Goal: Task Accomplishment & Management: Manage account settings

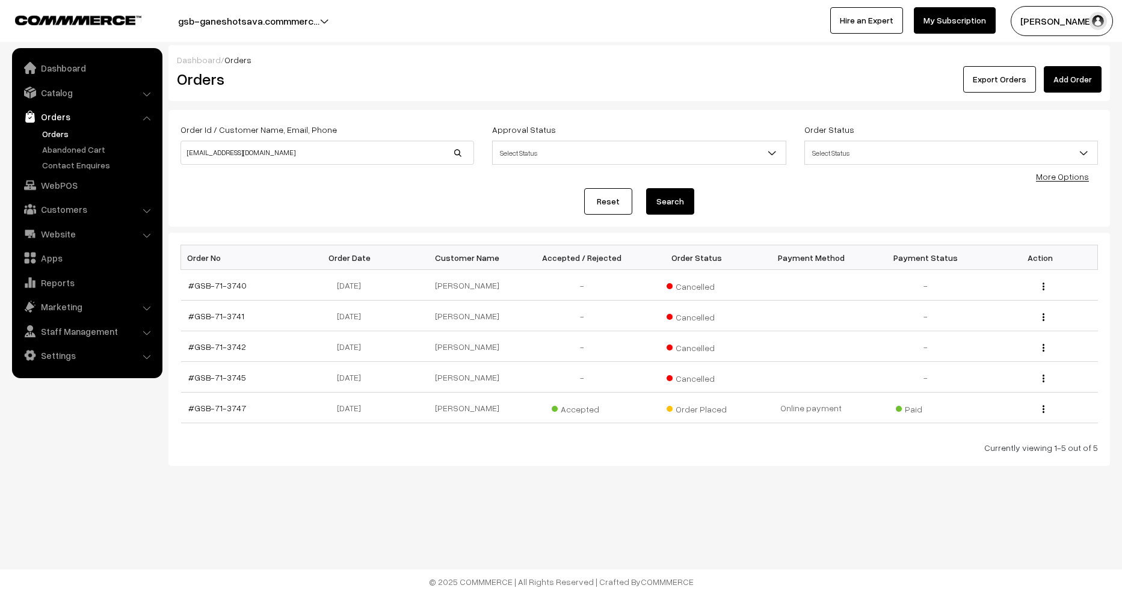
click at [54, 132] on link "Orders" at bounding box center [98, 133] width 119 height 13
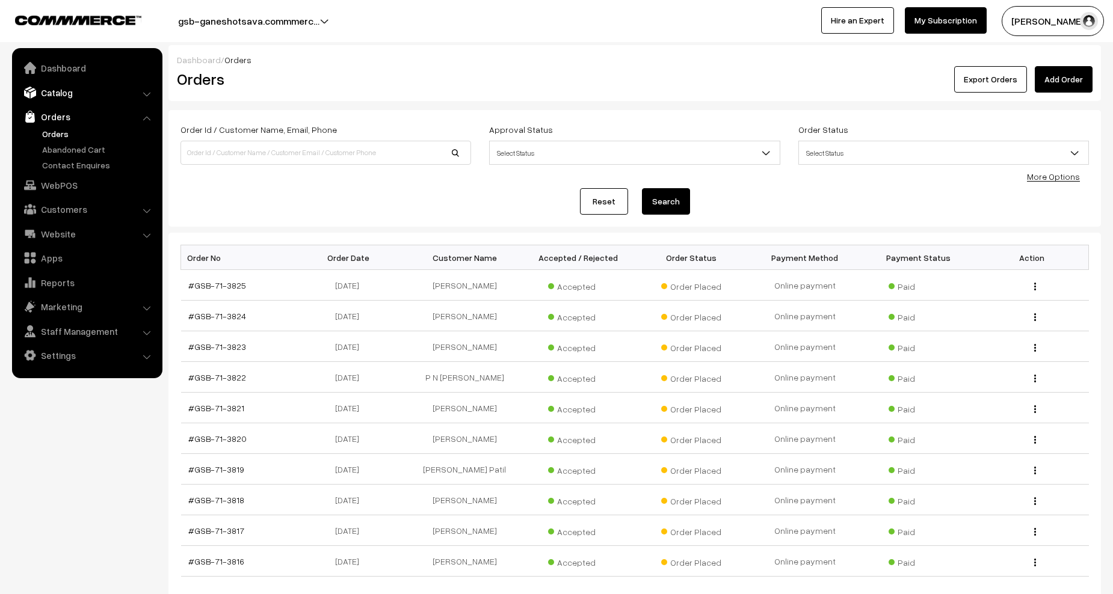
click at [56, 90] on link "Catalog" at bounding box center [86, 93] width 143 height 22
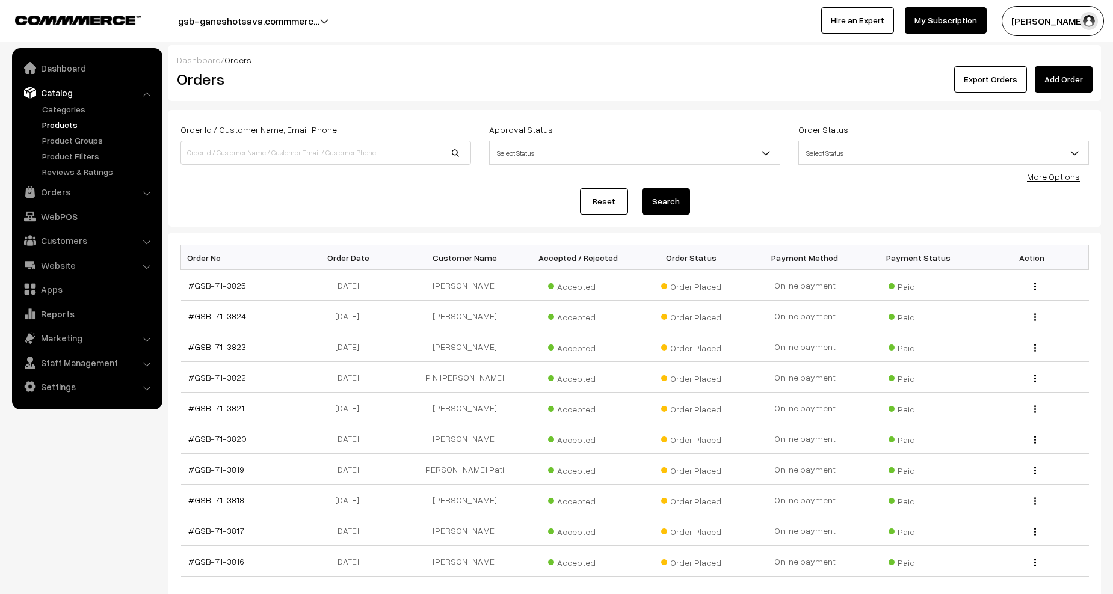
click at [60, 122] on link "Products" at bounding box center [98, 124] width 119 height 13
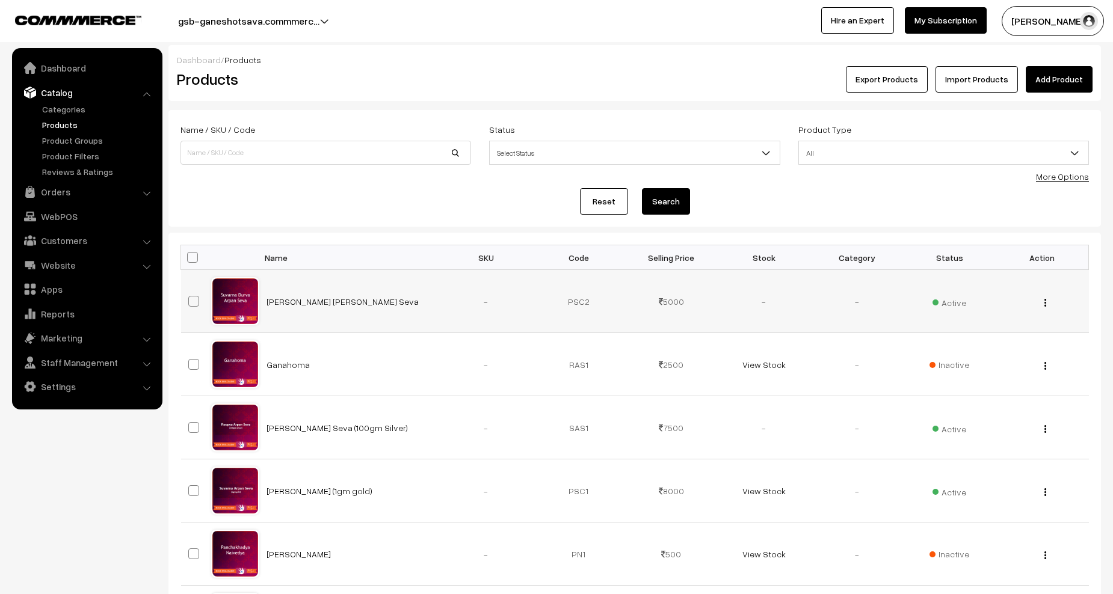
click at [1046, 303] on button "button" at bounding box center [1044, 303] width 3 height 10
click at [1007, 337] on link "Edit" at bounding box center [991, 346] width 102 height 26
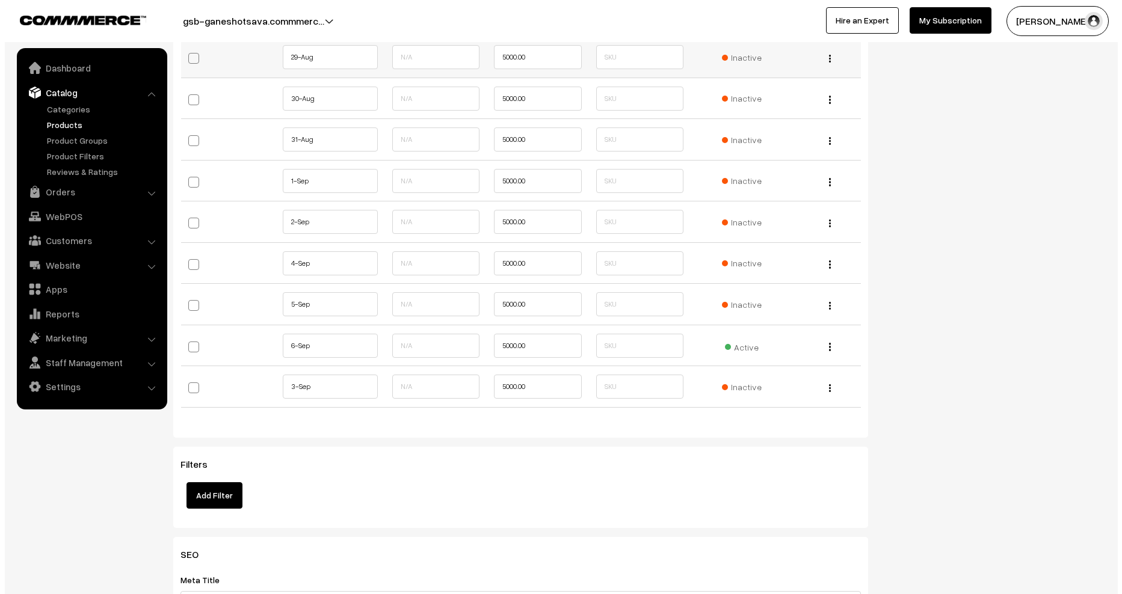
scroll to position [1503, 0]
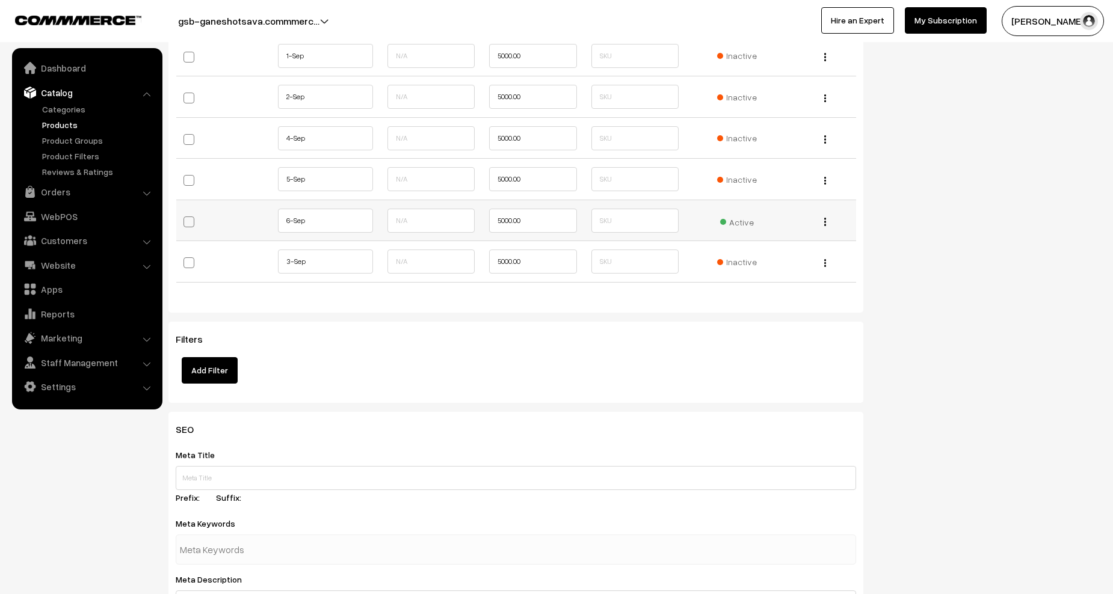
click at [743, 226] on span "Active" at bounding box center [737, 221] width 34 height 16
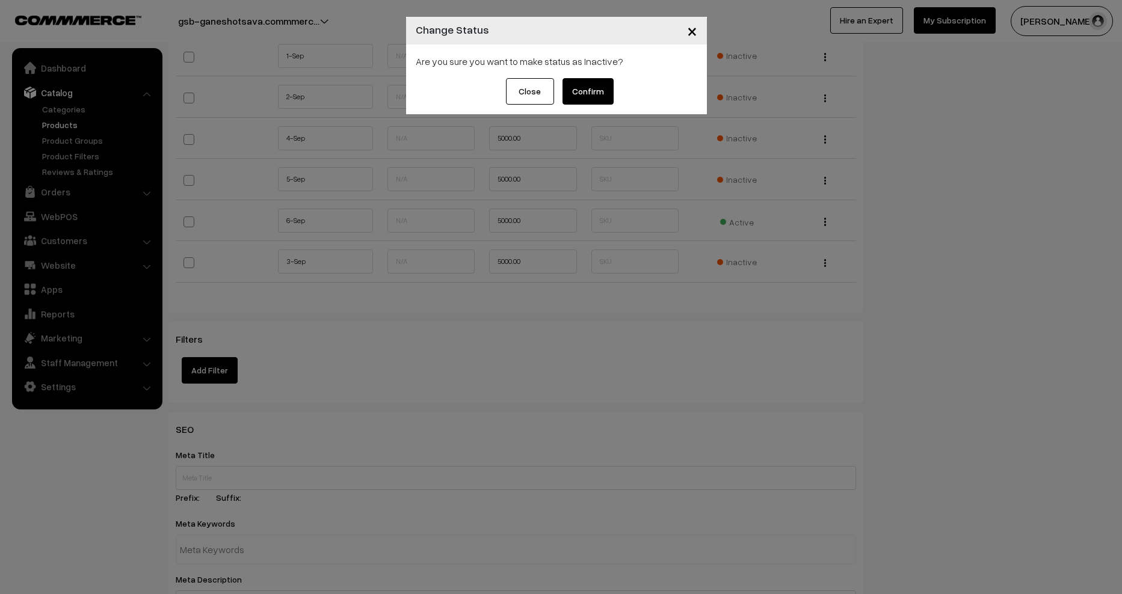
click at [580, 88] on button "Confirm" at bounding box center [587, 91] width 51 height 26
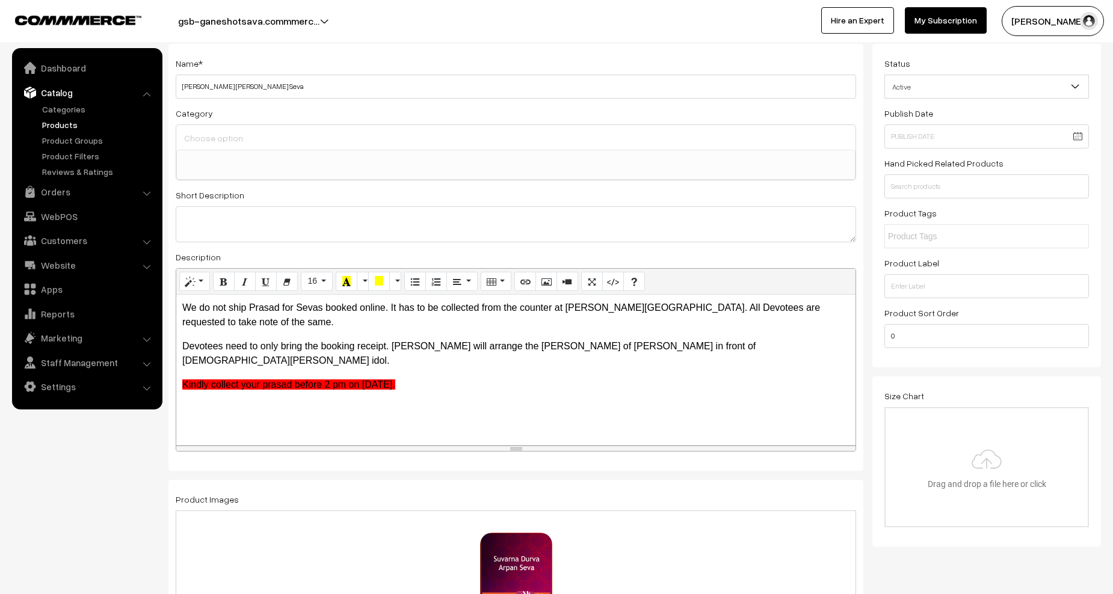
scroll to position [0, 0]
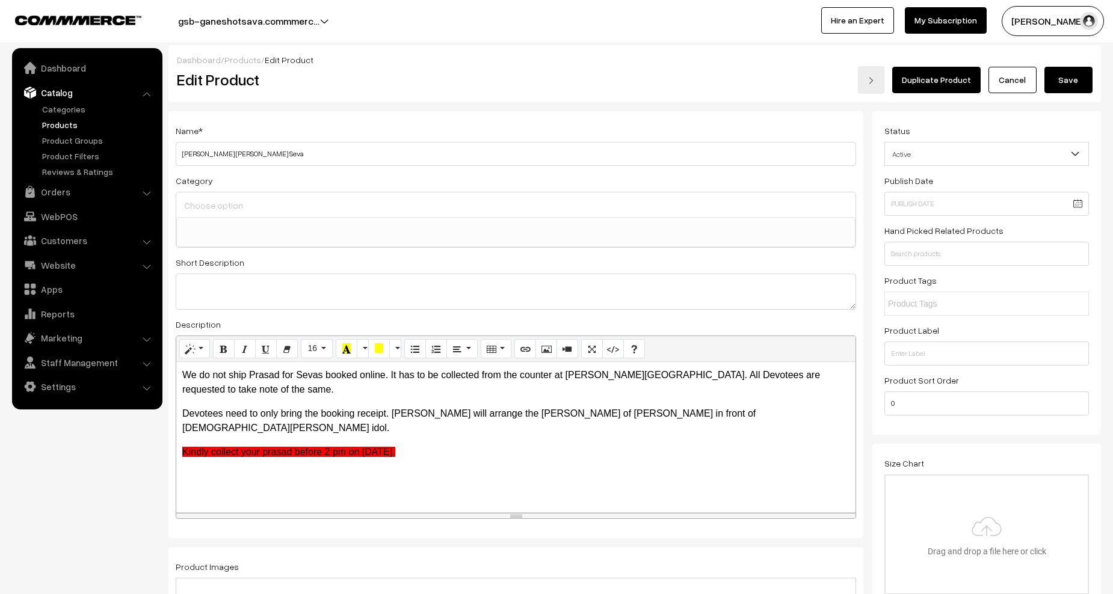
click at [1072, 74] on button "Save" at bounding box center [1068, 80] width 48 height 26
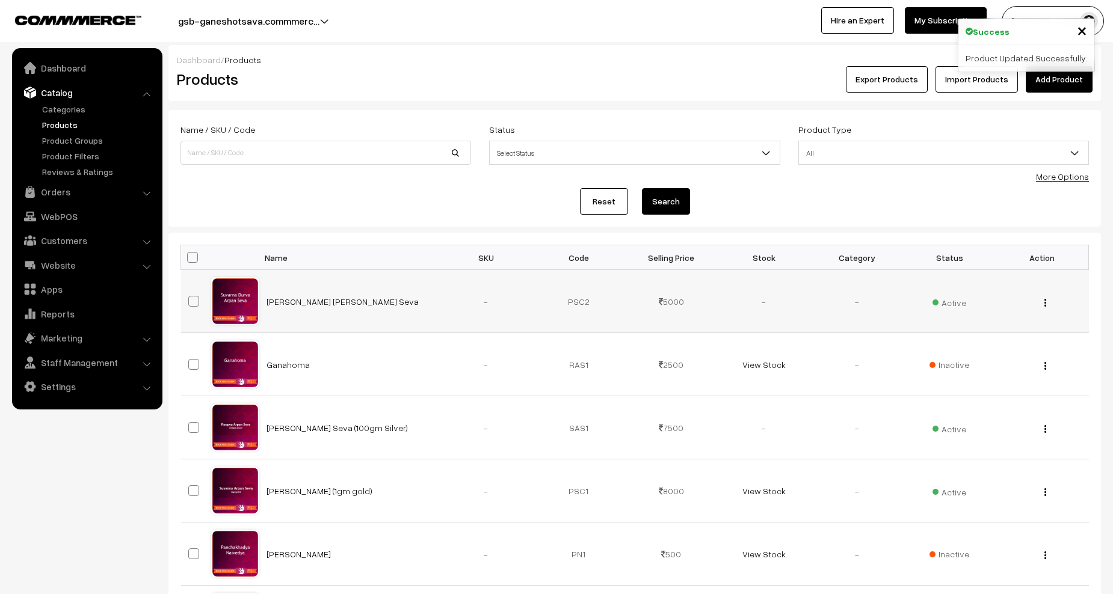
click at [956, 309] on span "Active" at bounding box center [949, 301] width 34 height 16
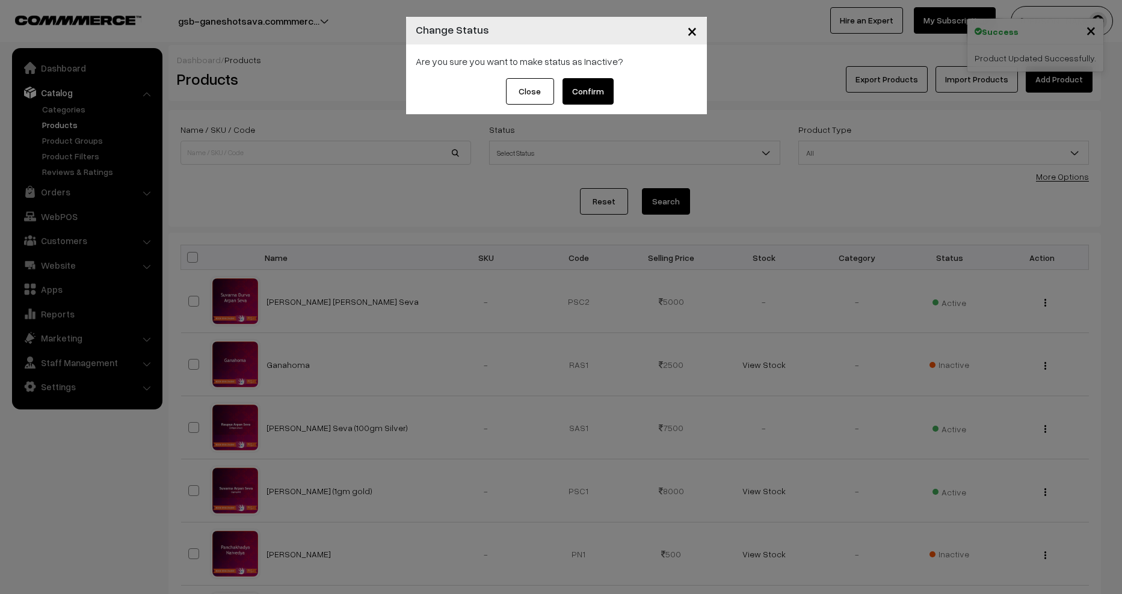
click at [610, 92] on button "Confirm" at bounding box center [587, 91] width 51 height 26
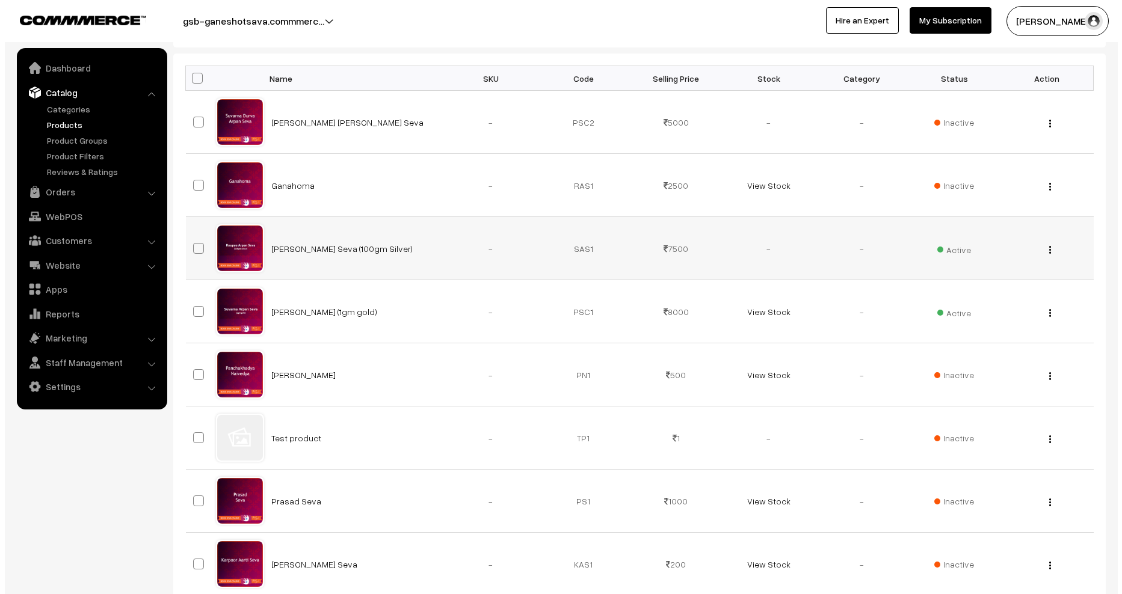
scroll to position [180, 0]
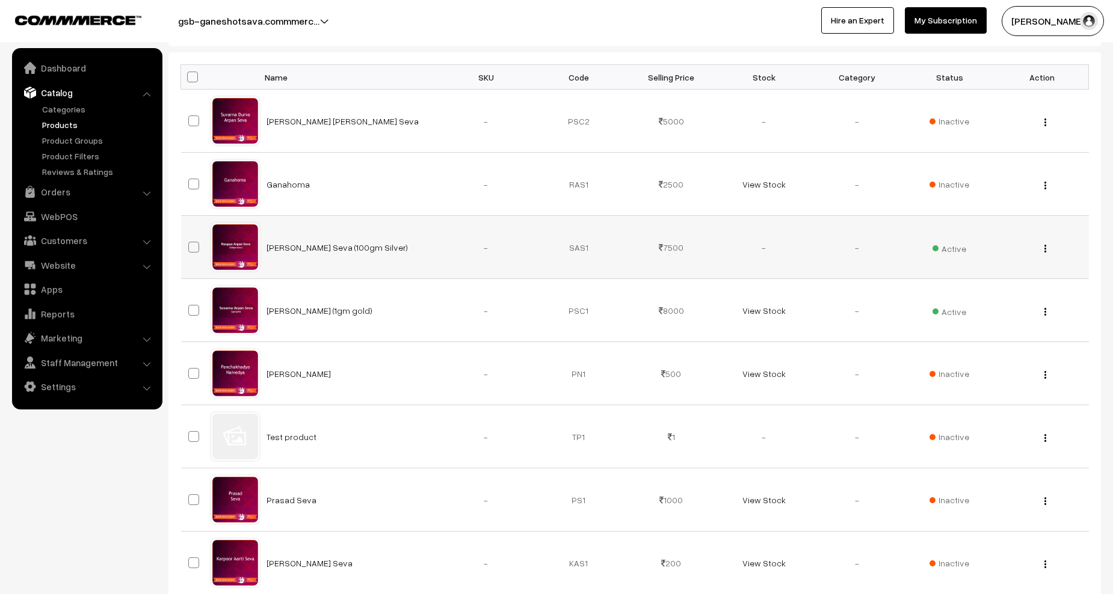
click at [948, 247] on span "Active" at bounding box center [949, 247] width 34 height 16
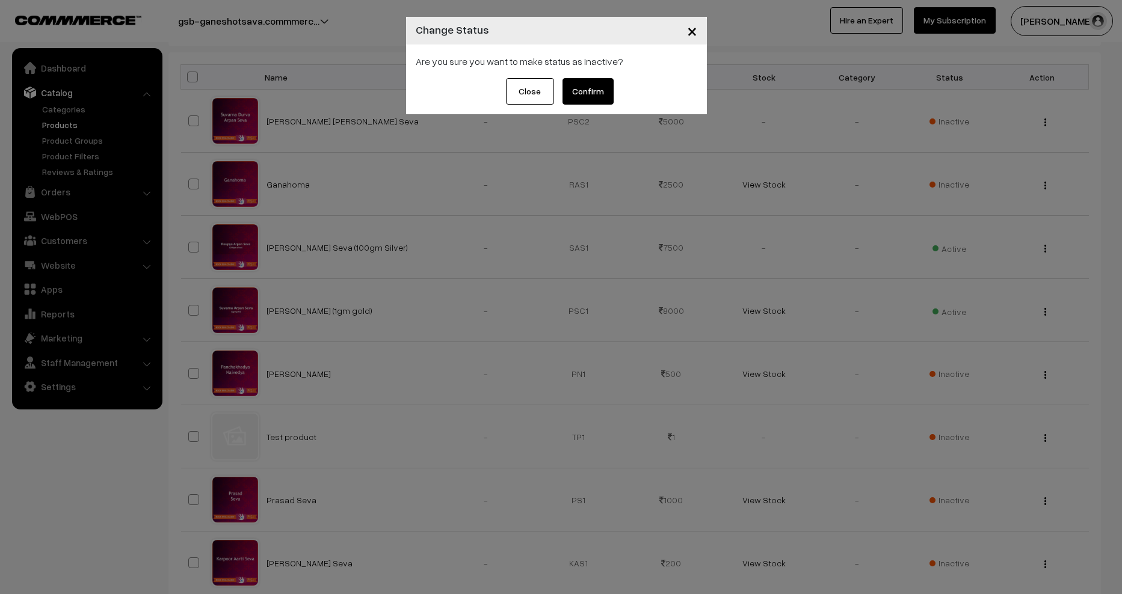
click at [591, 91] on button "Confirm" at bounding box center [587, 91] width 51 height 26
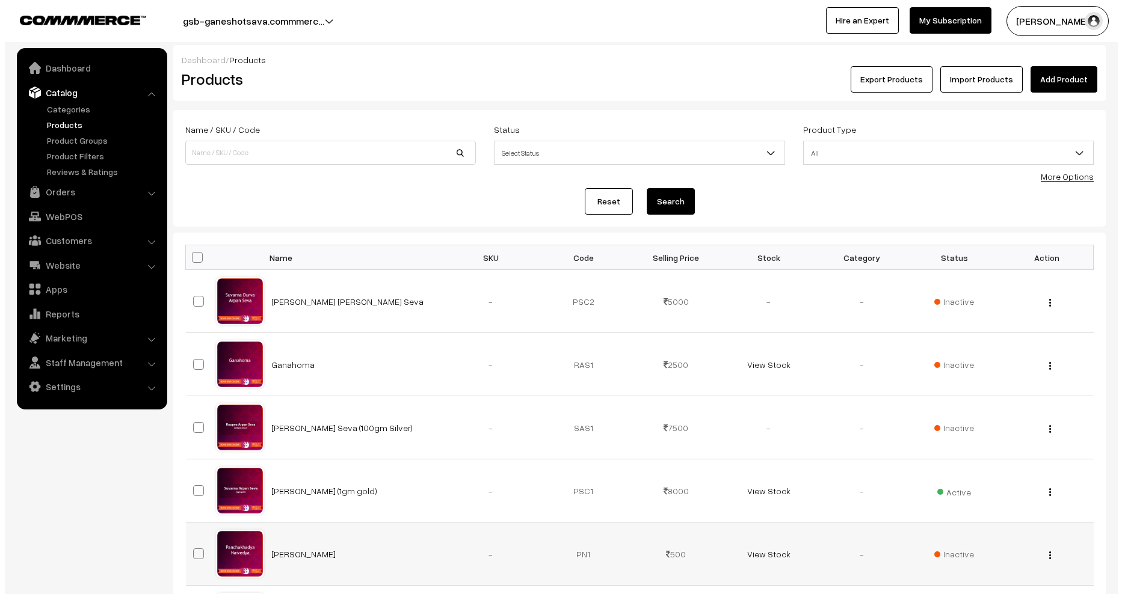
scroll to position [180, 0]
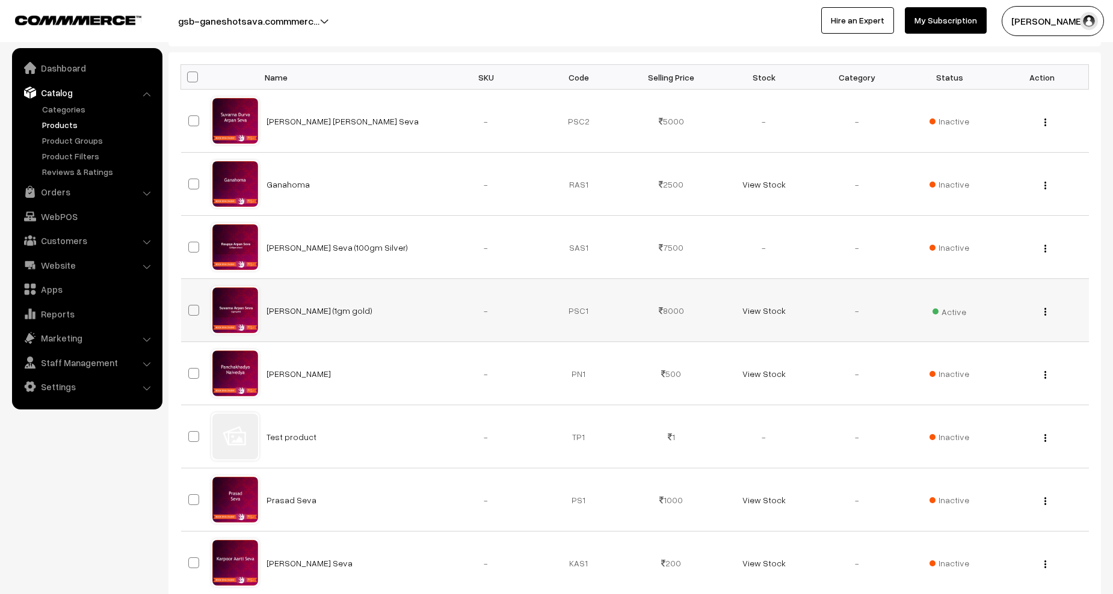
click at [949, 310] on span "Active" at bounding box center [949, 310] width 34 height 16
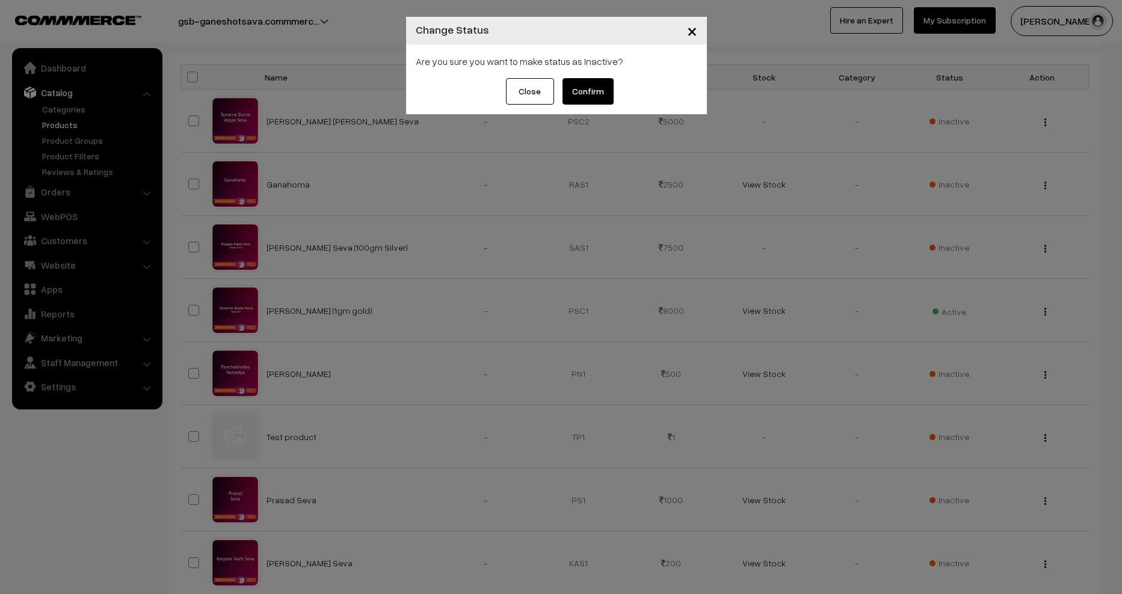
click at [600, 96] on button "Confirm" at bounding box center [587, 91] width 51 height 26
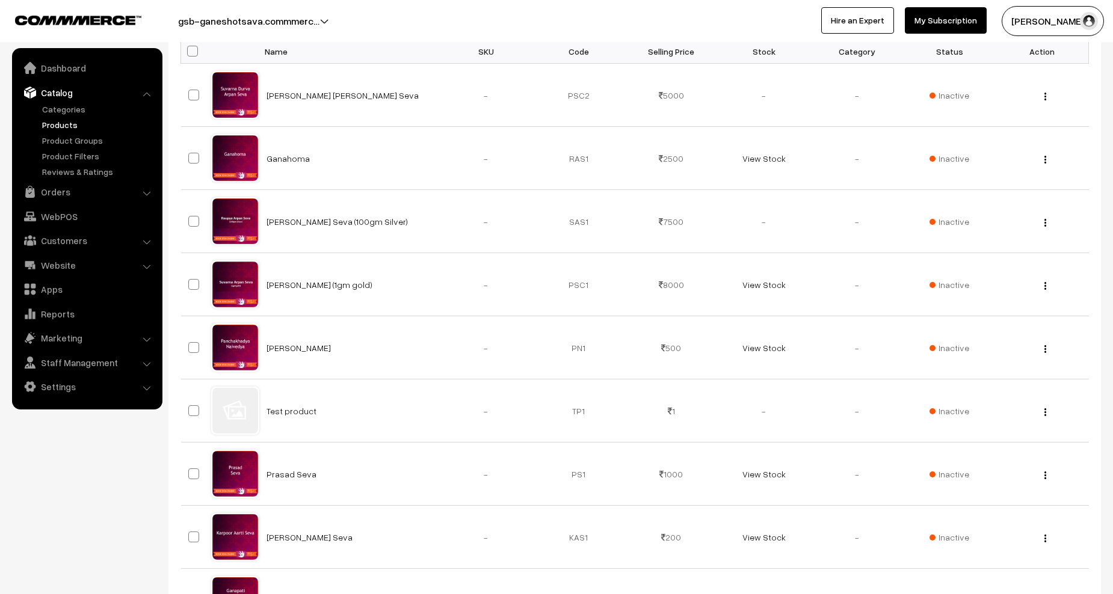
scroll to position [421, 0]
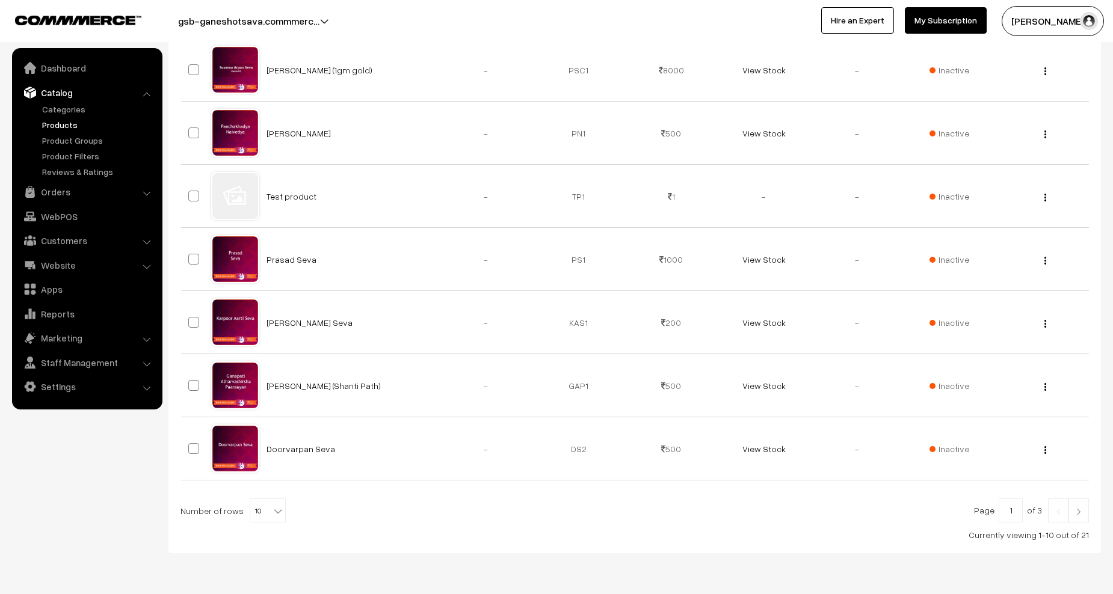
click at [1078, 506] on link at bounding box center [1078, 511] width 20 height 24
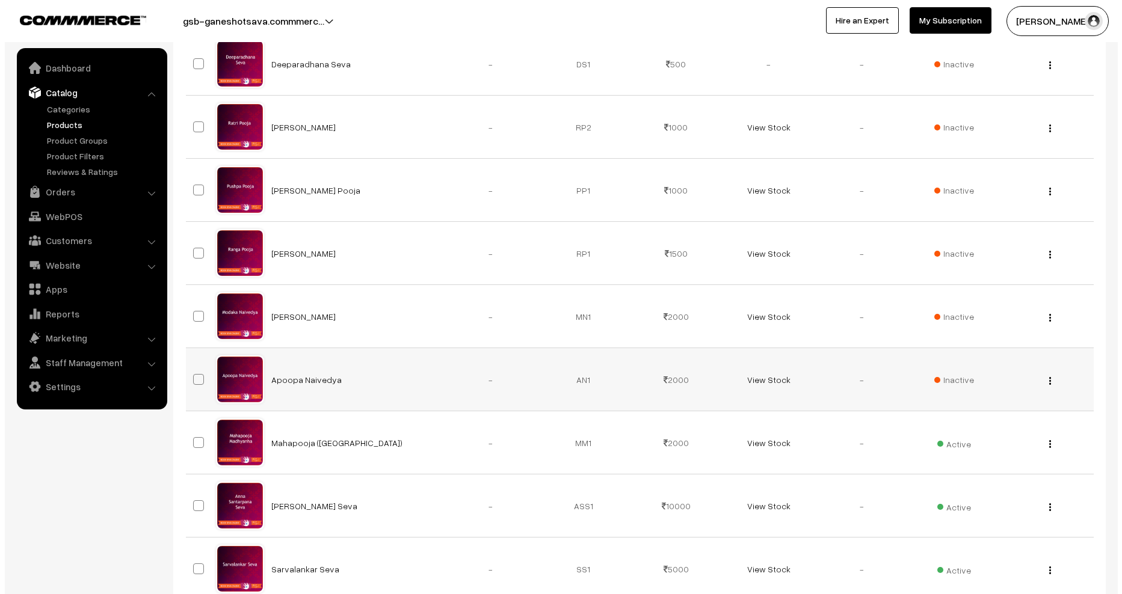
scroll to position [458, 0]
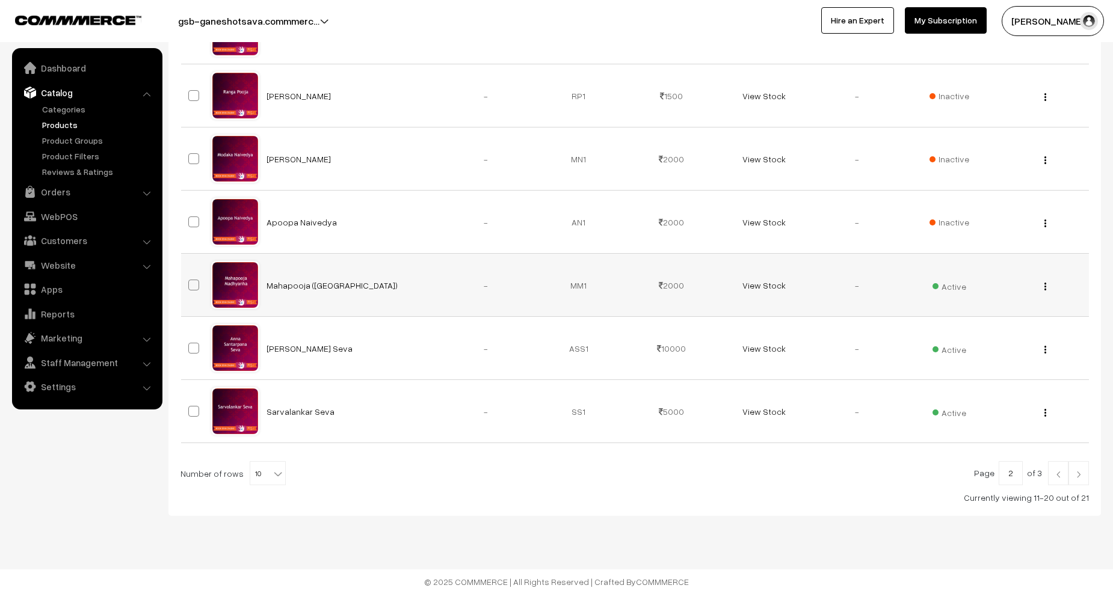
click at [951, 286] on span "Active" at bounding box center [949, 285] width 34 height 16
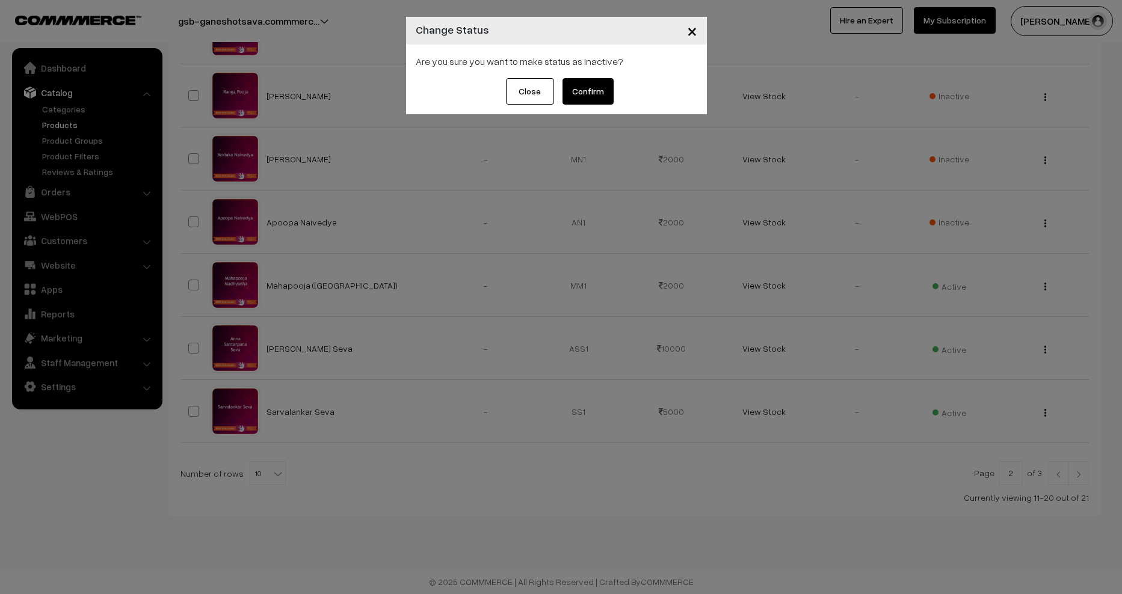
click at [583, 87] on button "Confirm" at bounding box center [587, 91] width 51 height 26
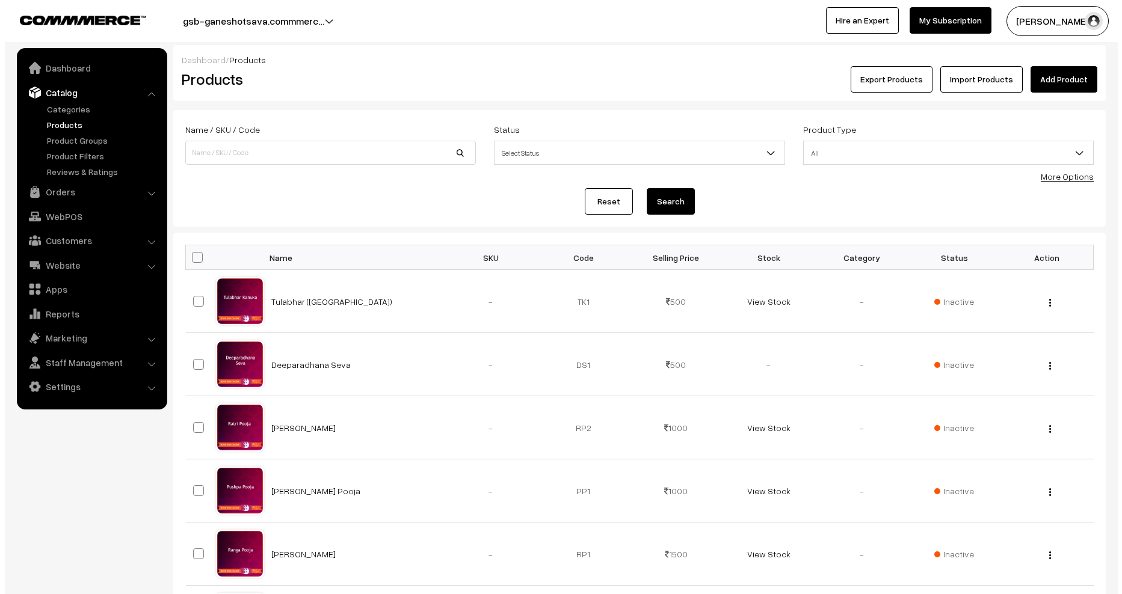
scroll to position [458, 0]
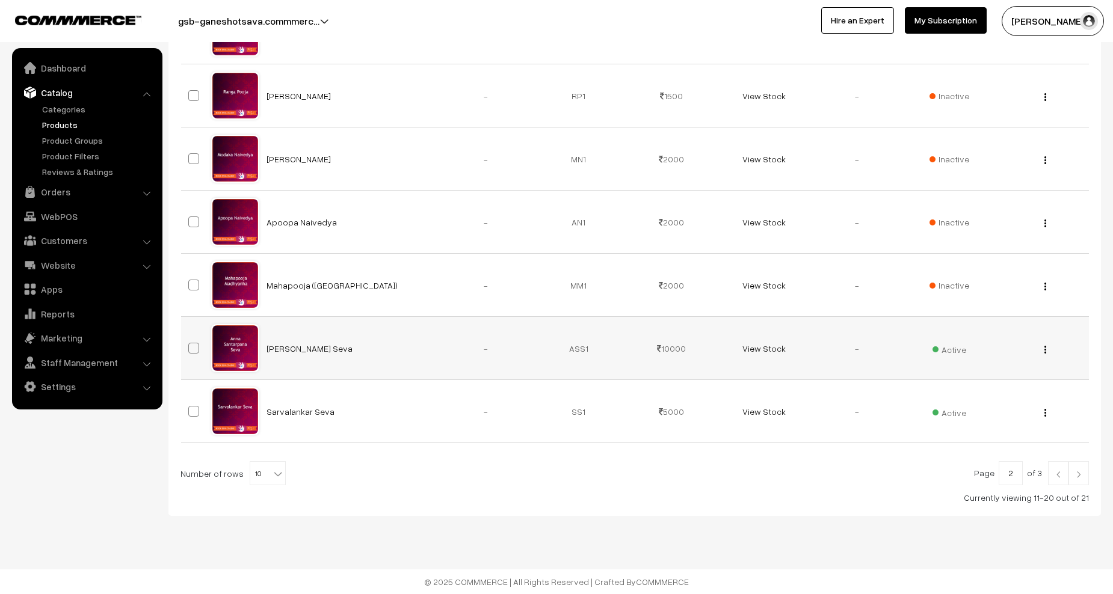
click at [945, 349] on span "Active" at bounding box center [949, 348] width 34 height 16
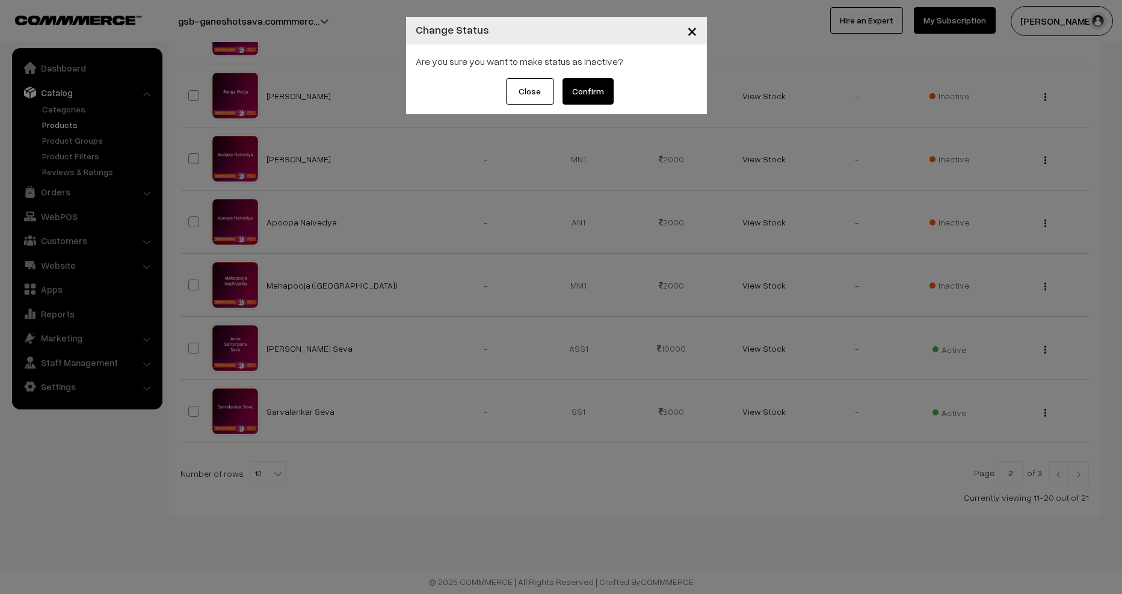
click at [597, 95] on button "Confirm" at bounding box center [587, 91] width 51 height 26
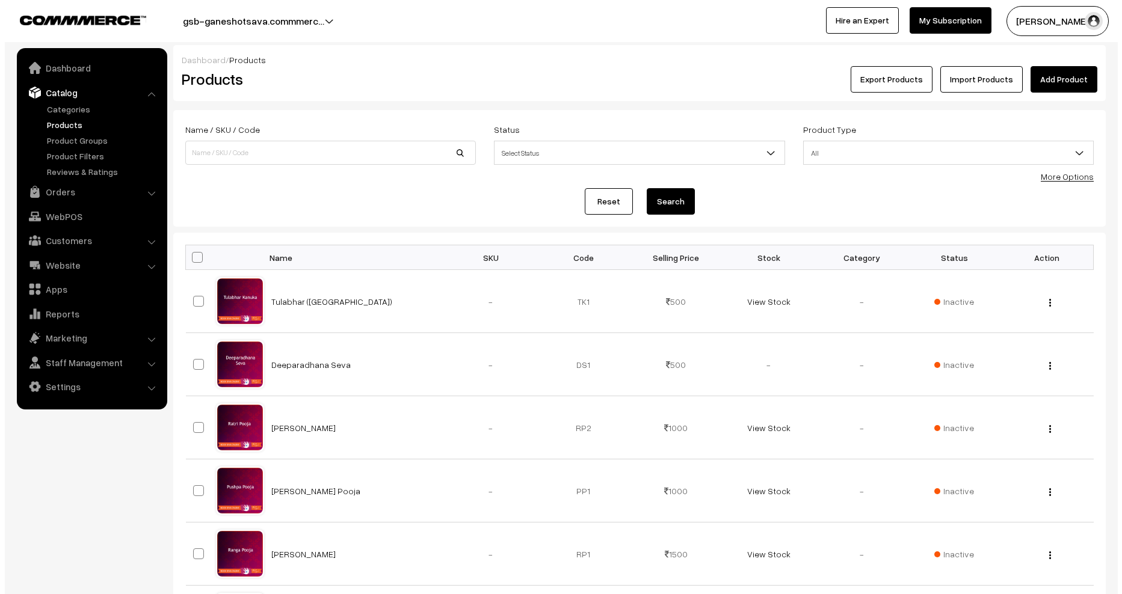
scroll to position [458, 0]
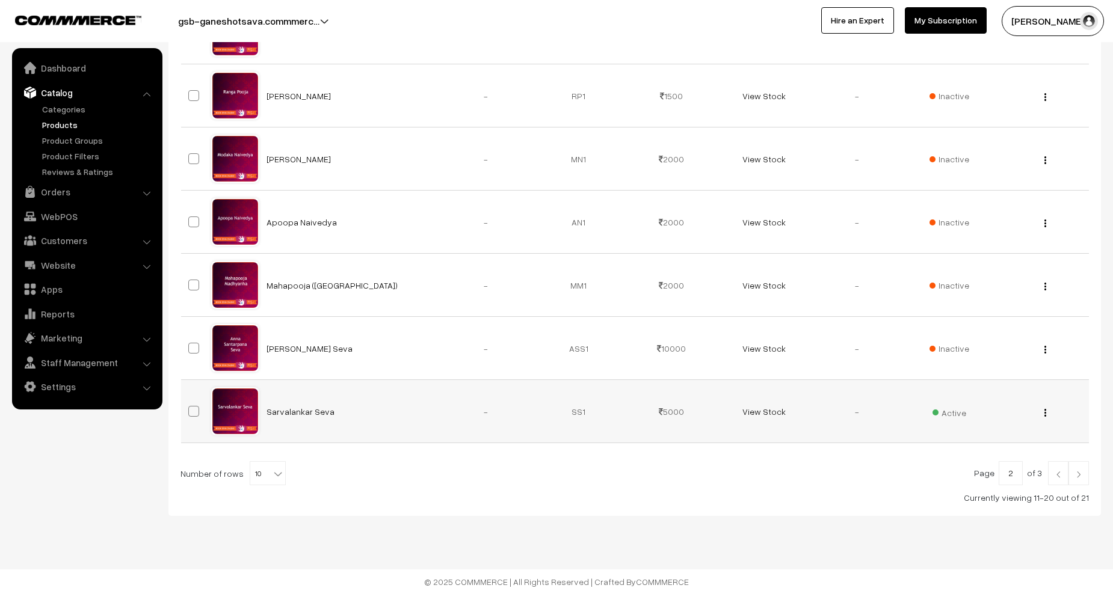
click at [953, 413] on span "Active" at bounding box center [949, 412] width 34 height 16
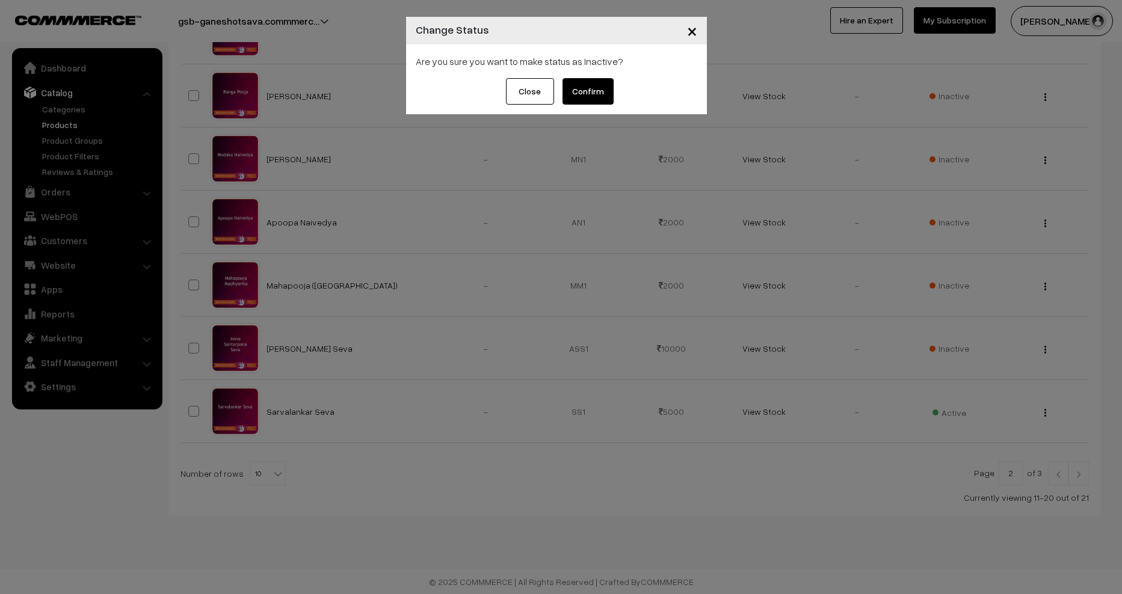
click at [627, 90] on div "Close Confirm" at bounding box center [556, 96] width 301 height 36
click at [591, 88] on button "Confirm" at bounding box center [587, 91] width 51 height 26
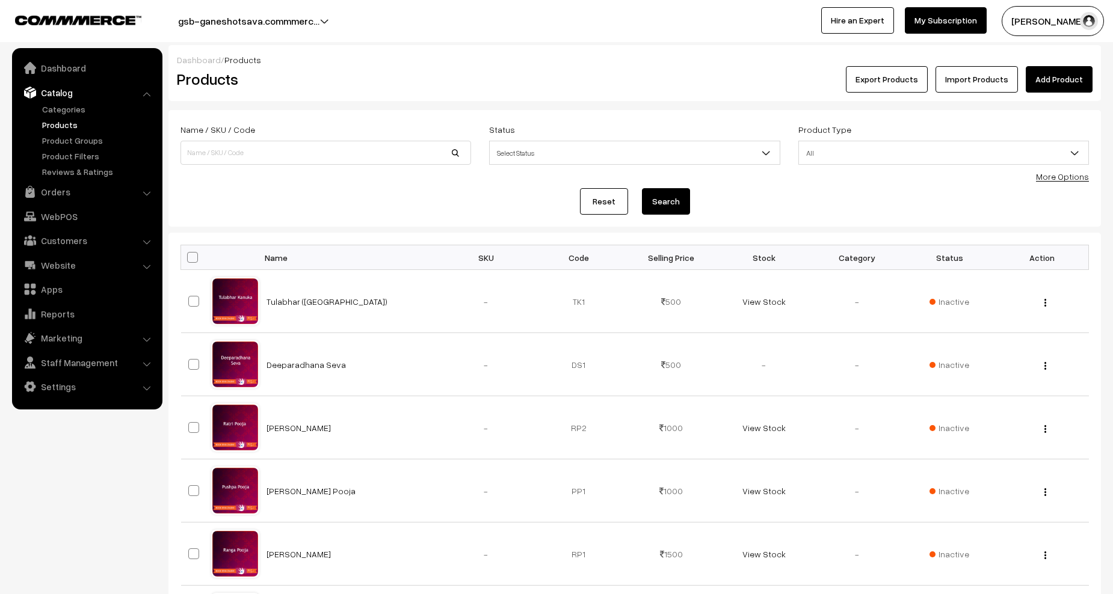
scroll to position [458, 0]
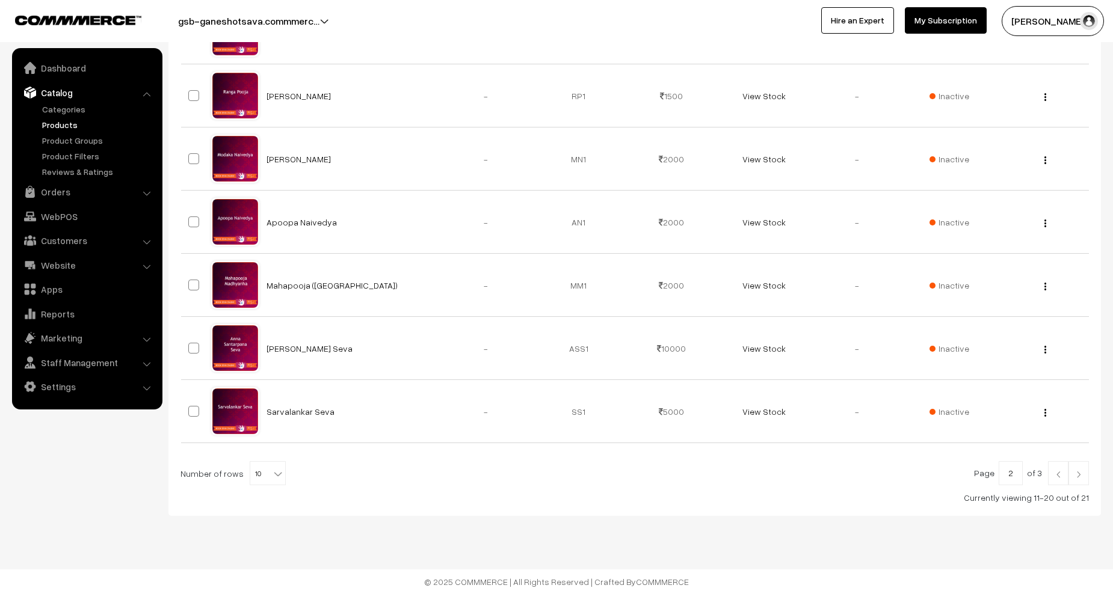
click at [1084, 473] on link at bounding box center [1078, 473] width 20 height 24
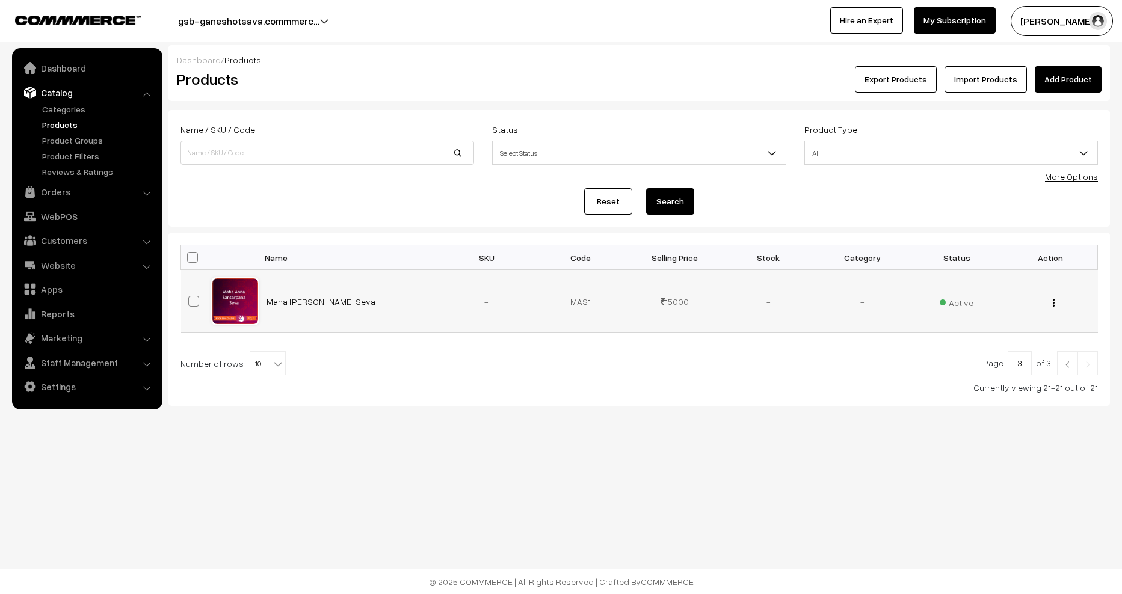
click at [943, 289] on td "Active" at bounding box center [956, 301] width 94 height 63
click at [950, 299] on span "Active" at bounding box center [956, 301] width 34 height 16
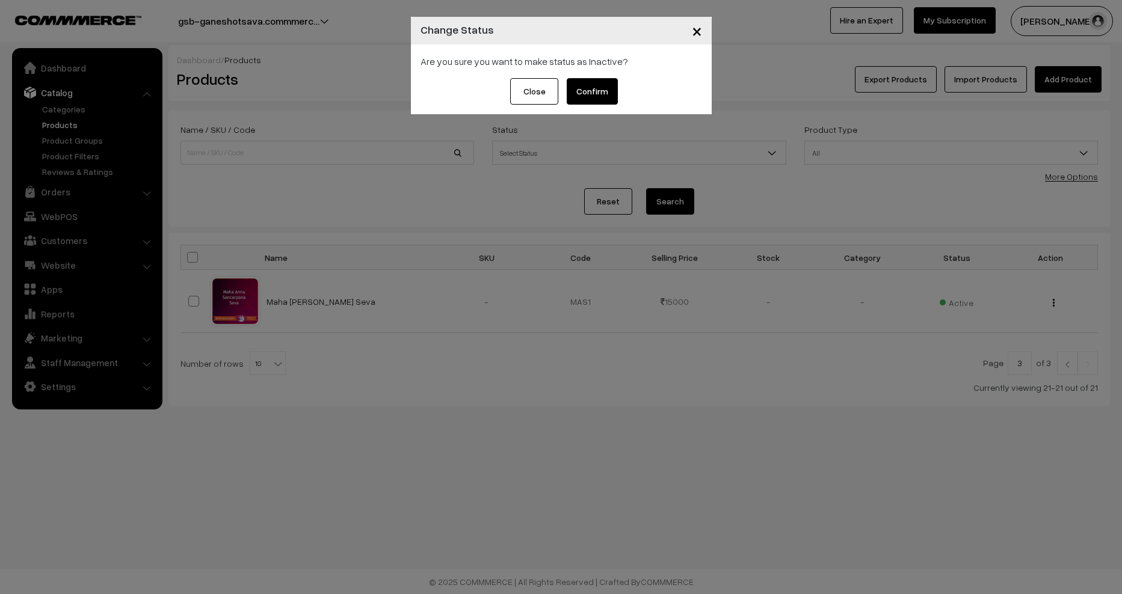
click at [594, 99] on button "Confirm" at bounding box center [592, 91] width 51 height 26
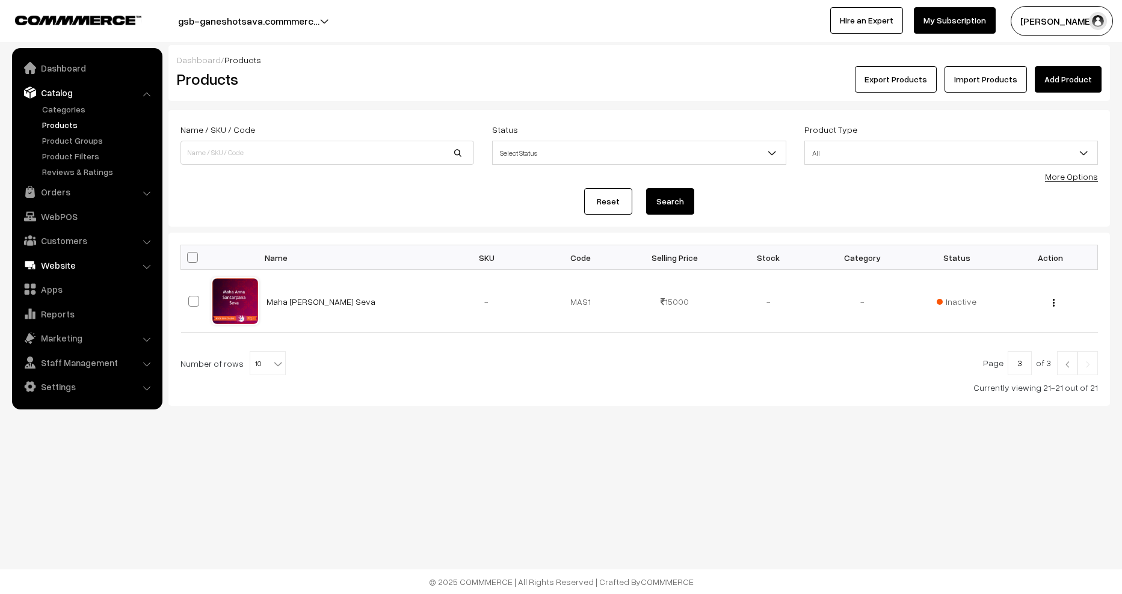
click at [104, 268] on link "Website" at bounding box center [86, 265] width 143 height 22
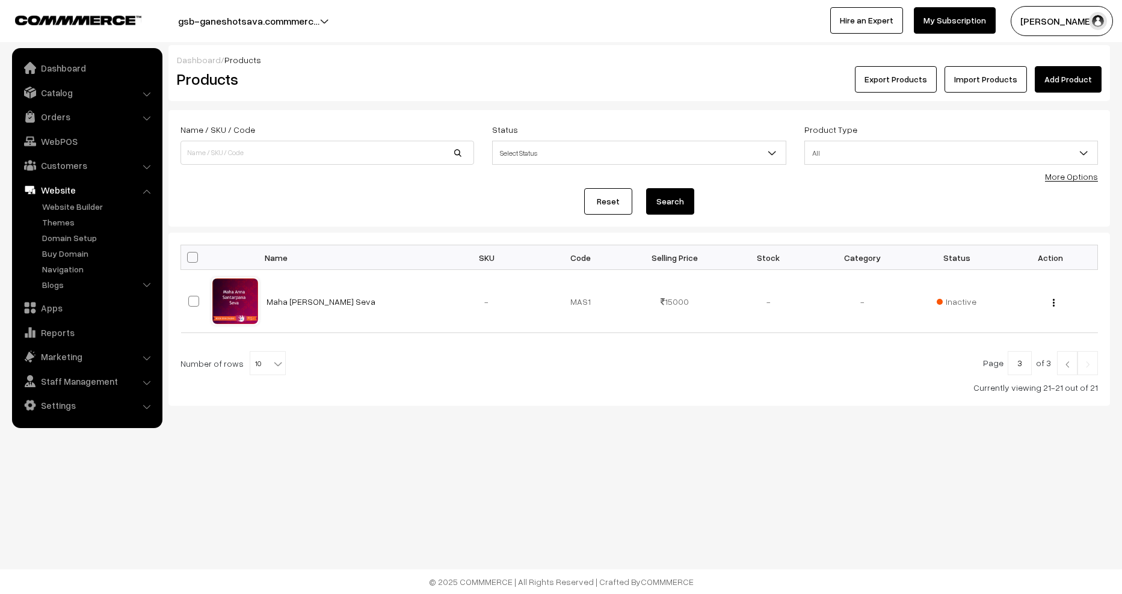
click at [71, 191] on link "Website" at bounding box center [86, 190] width 143 height 22
click at [61, 402] on link "Settings" at bounding box center [86, 406] width 143 height 22
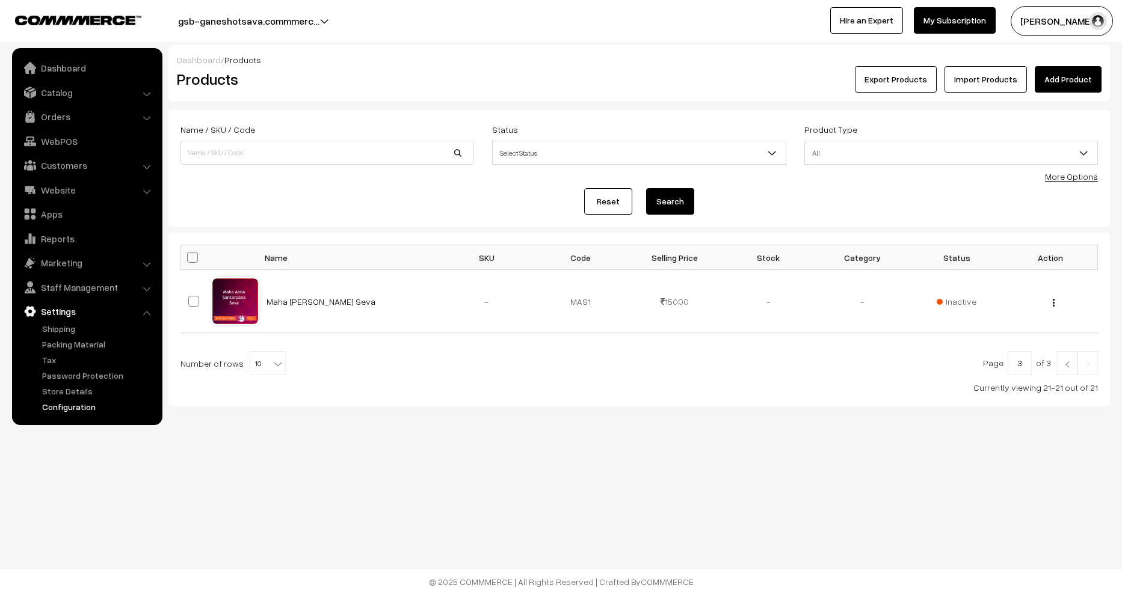
click at [79, 410] on link "Configuration" at bounding box center [98, 407] width 119 height 13
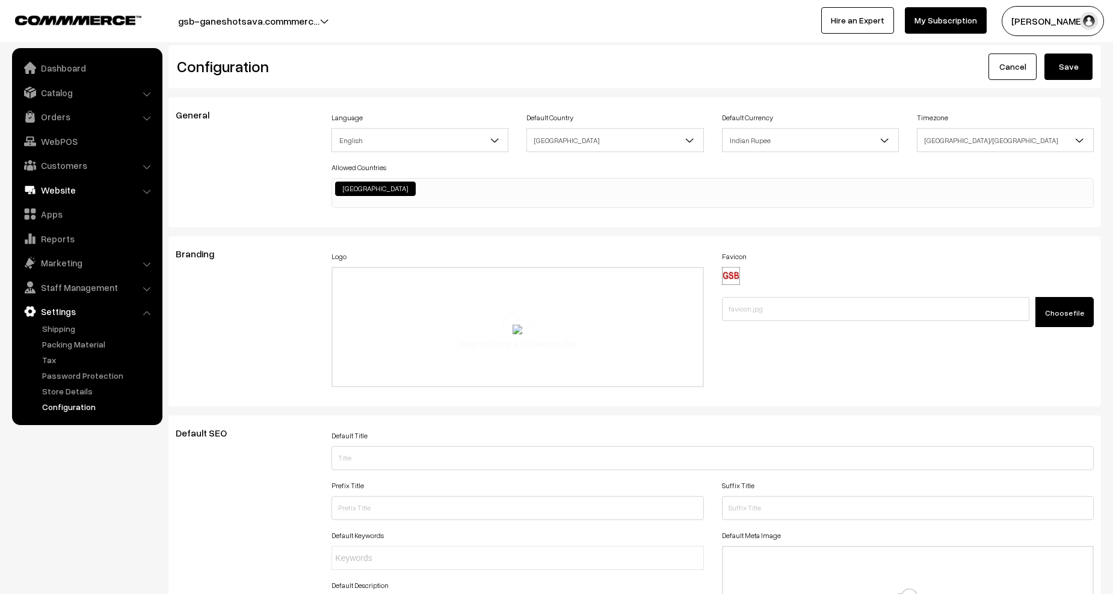
scroll to position [968, 0]
click at [330, 20] on button "gsb-ganeshotsava.commmerc…" at bounding box center [249, 21] width 226 height 30
click at [296, 60] on link "Go to Website" at bounding box center [299, 58] width 96 height 26
click at [45, 112] on link "Orders" at bounding box center [86, 117] width 143 height 22
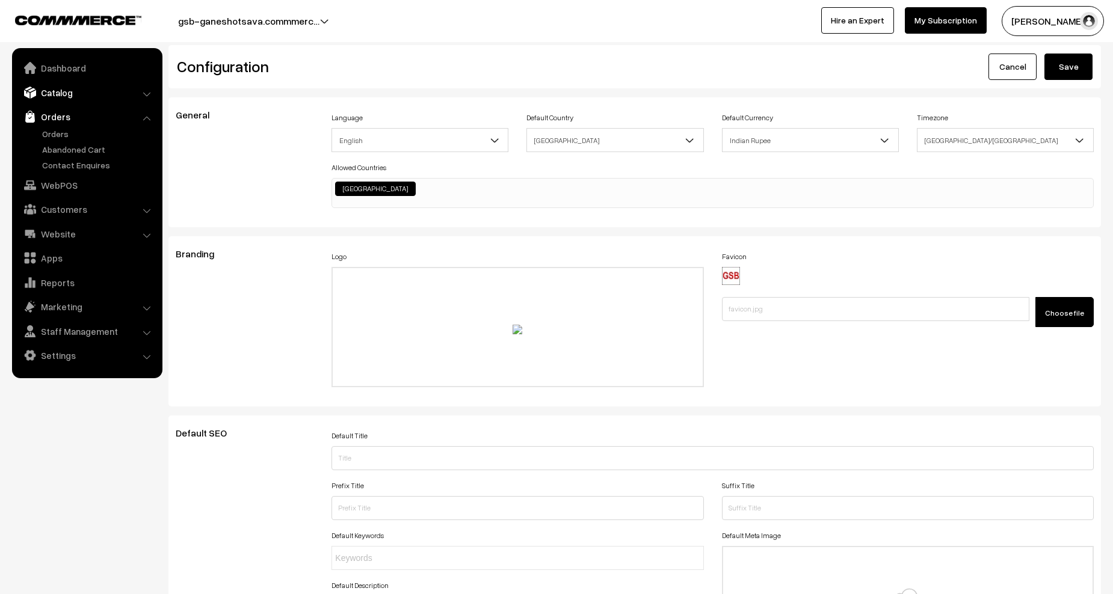
click at [65, 94] on link "Catalog" at bounding box center [86, 93] width 143 height 22
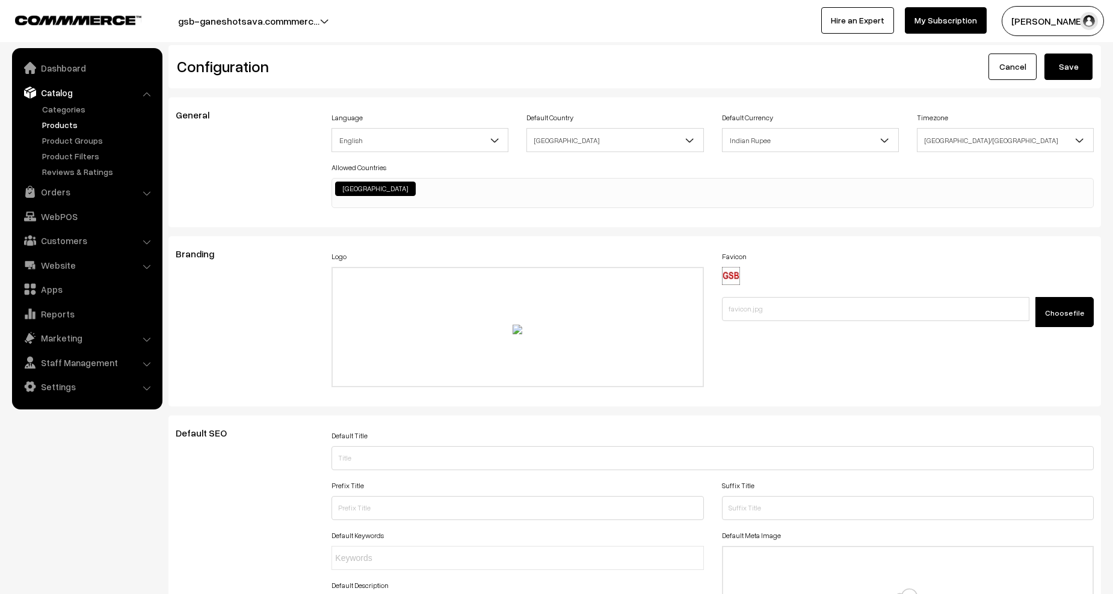
click at [60, 127] on link "Products" at bounding box center [98, 124] width 119 height 13
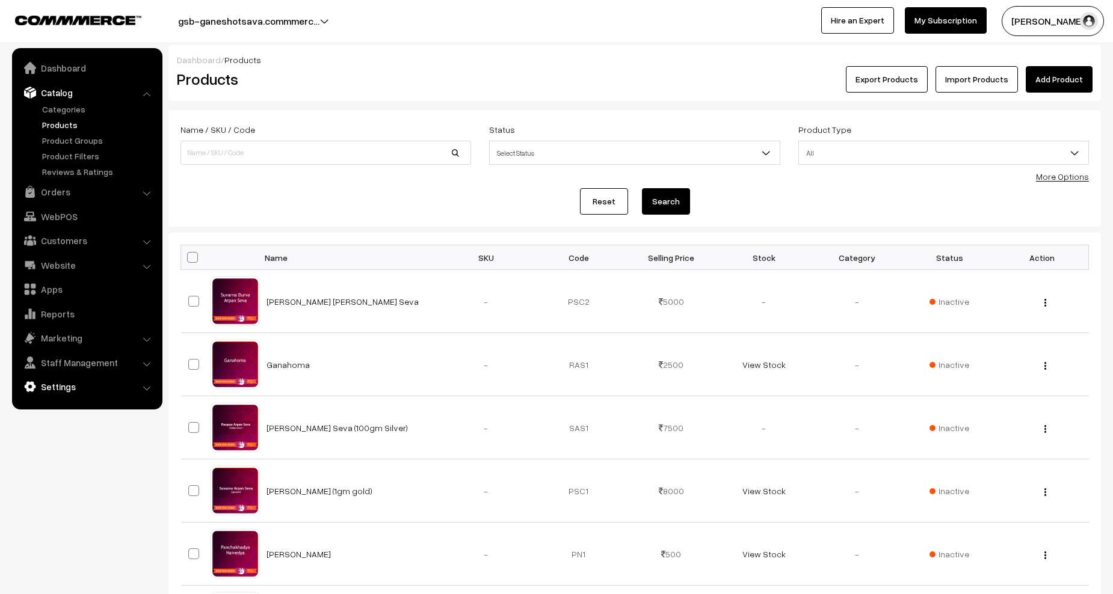
click at [70, 387] on link "Settings" at bounding box center [86, 387] width 143 height 22
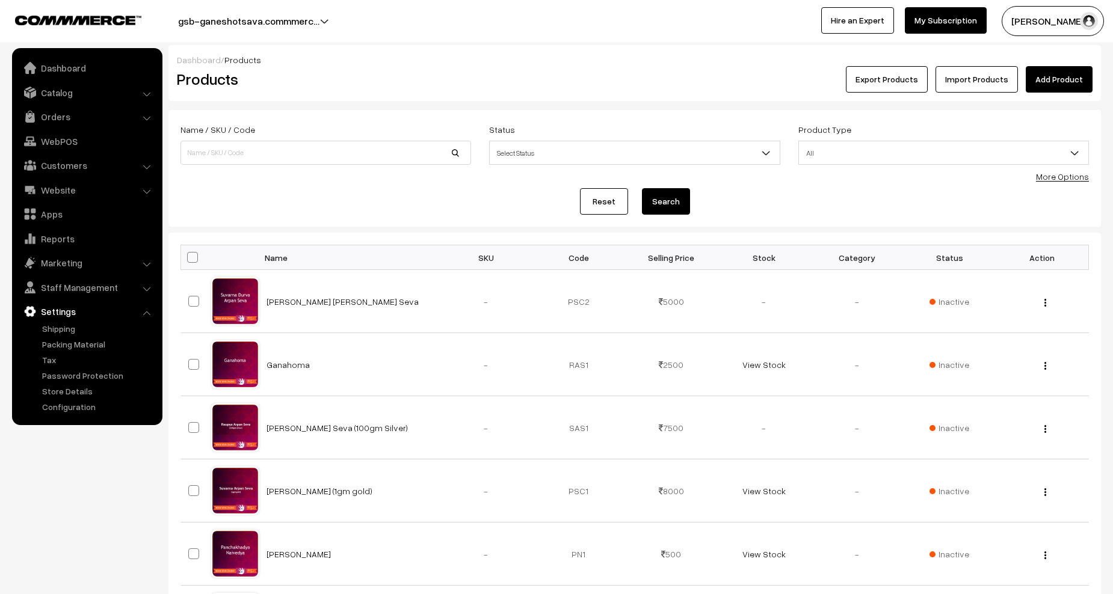
click at [257, 19] on button "gsb-ganeshotsava.commmerc…" at bounding box center [249, 21] width 226 height 30
click at [81, 192] on link "Website" at bounding box center [86, 190] width 143 height 22
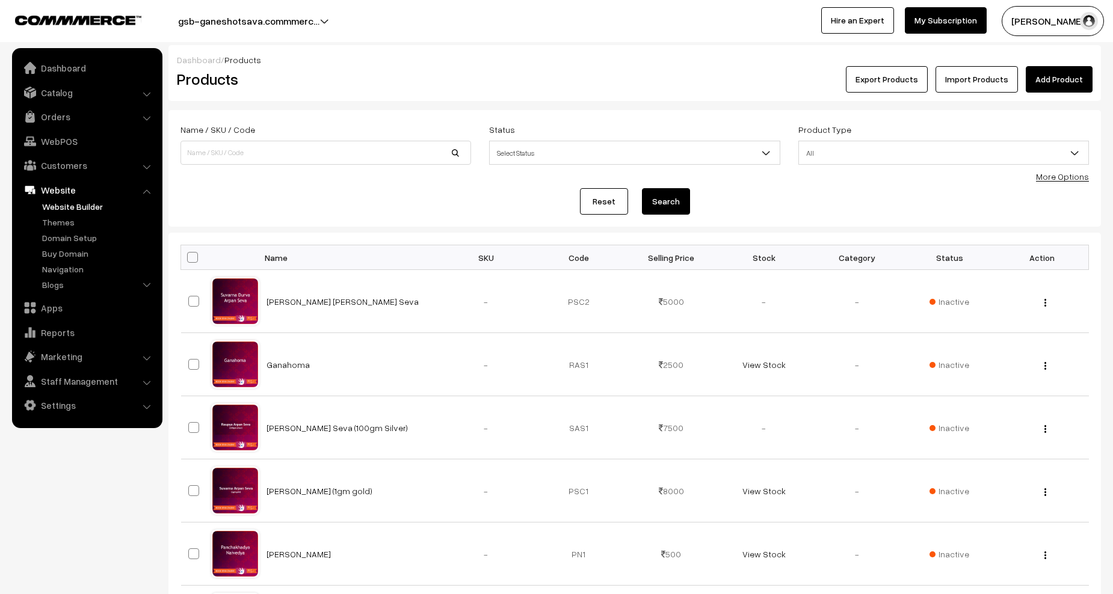
click at [76, 204] on link "Website Builder" at bounding box center [98, 206] width 119 height 13
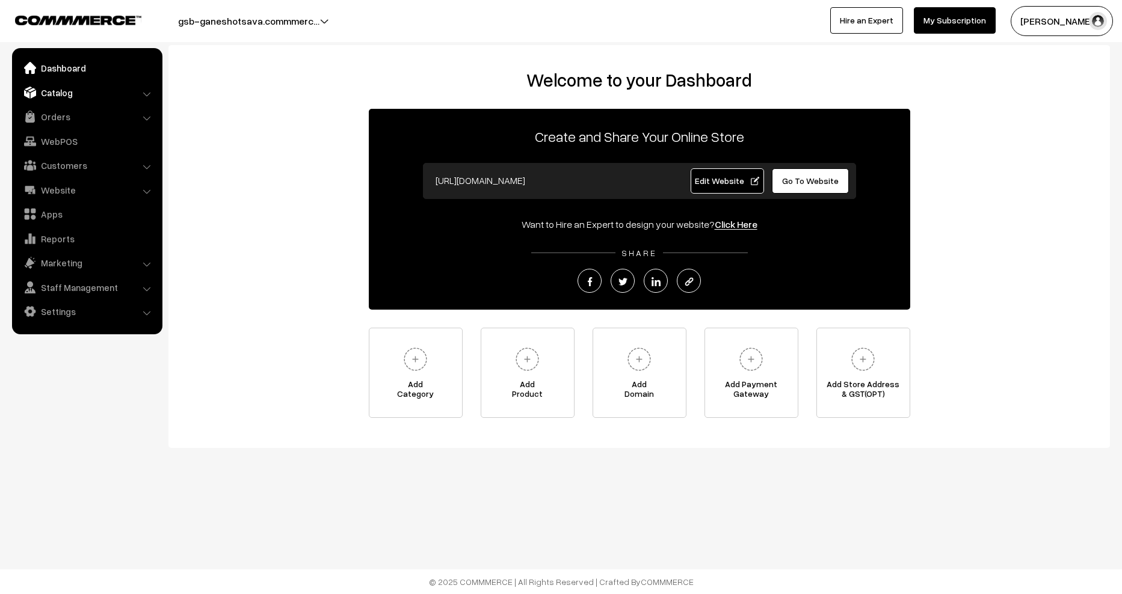
click at [42, 99] on link "Catalog" at bounding box center [86, 93] width 143 height 22
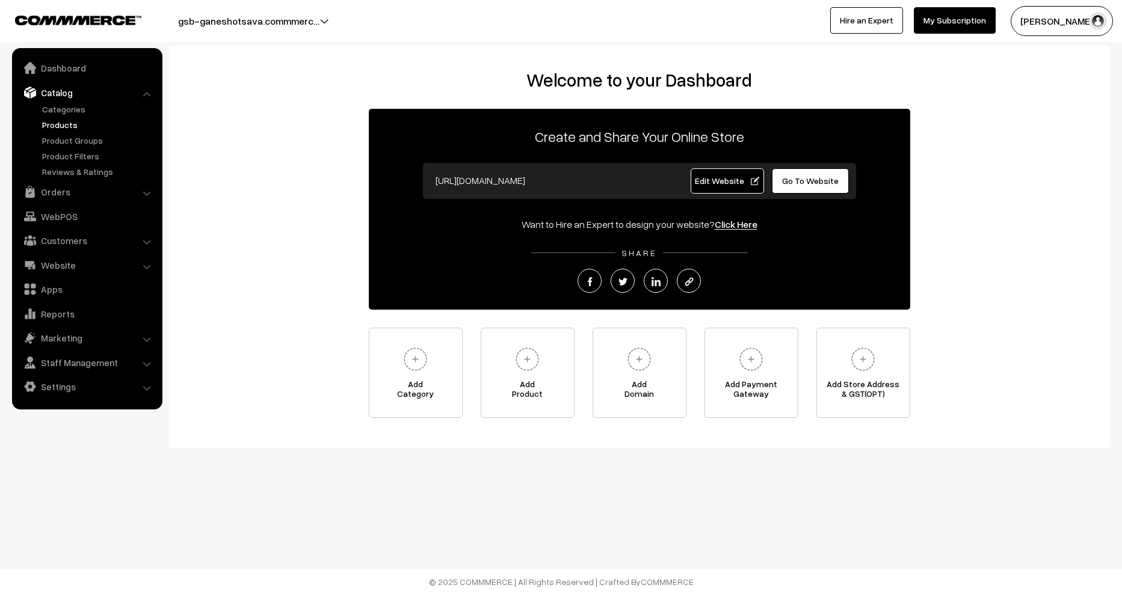
click at [58, 123] on link "Products" at bounding box center [98, 124] width 119 height 13
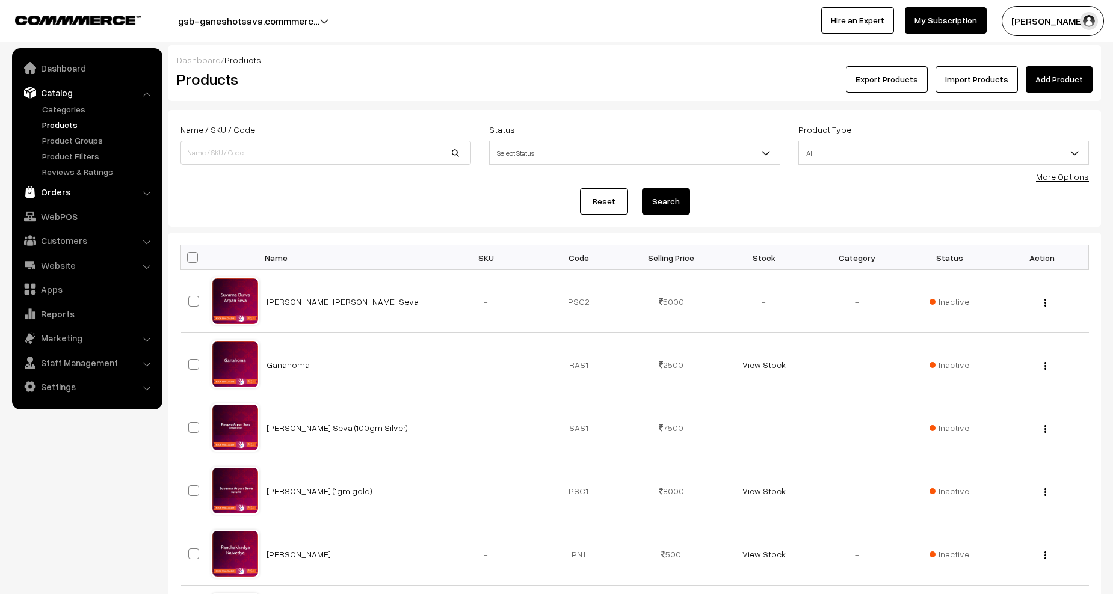
click at [48, 192] on link "Orders" at bounding box center [86, 192] width 143 height 22
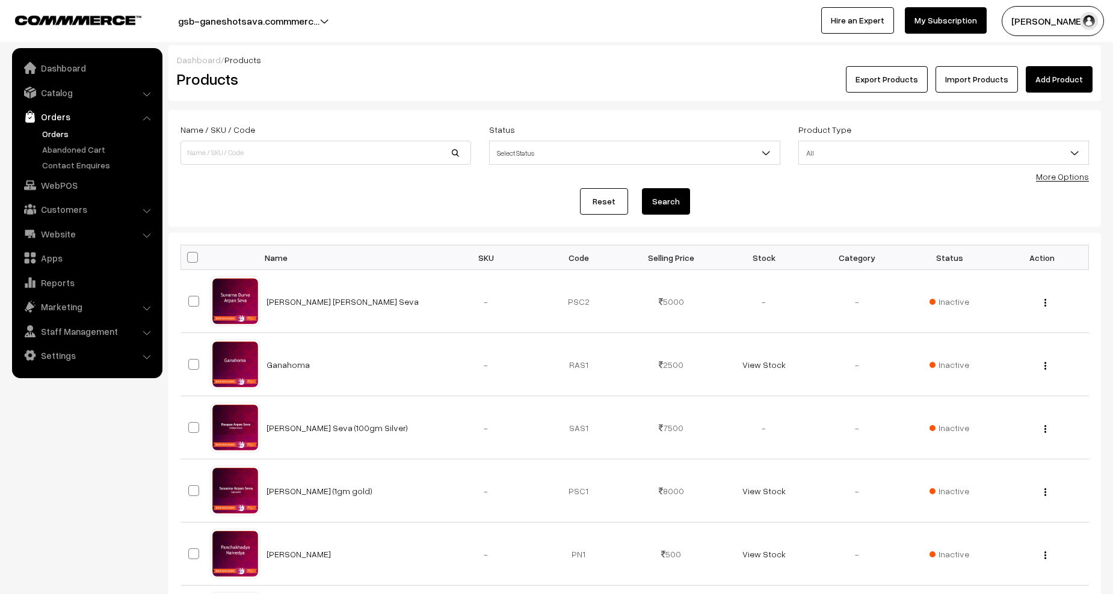
click at [51, 130] on link "Orders" at bounding box center [98, 133] width 119 height 13
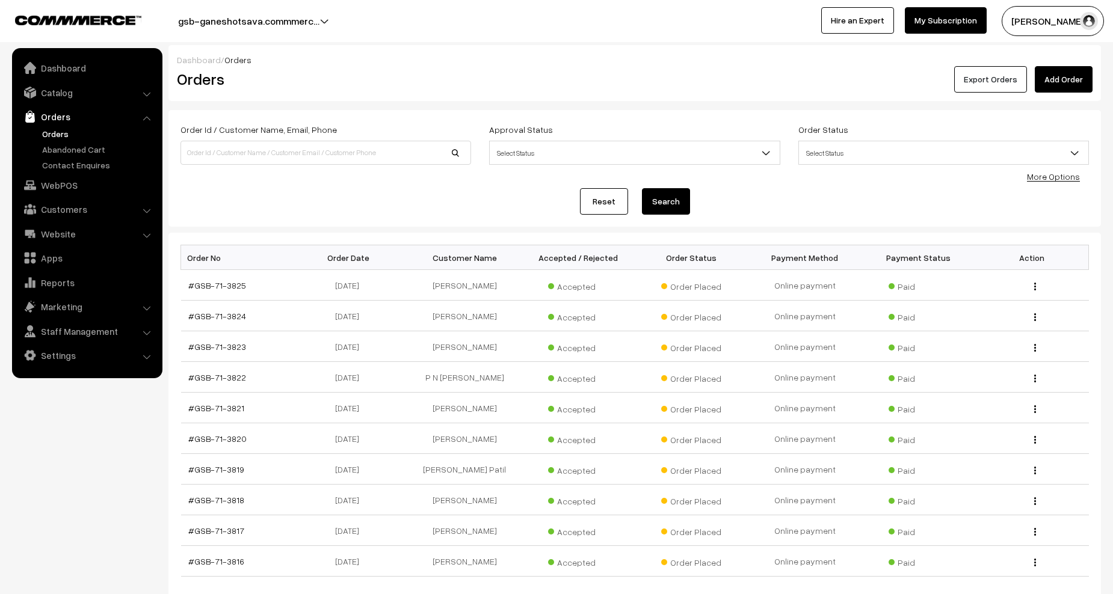
click at [975, 80] on button "Export Orders" at bounding box center [990, 79] width 73 height 26
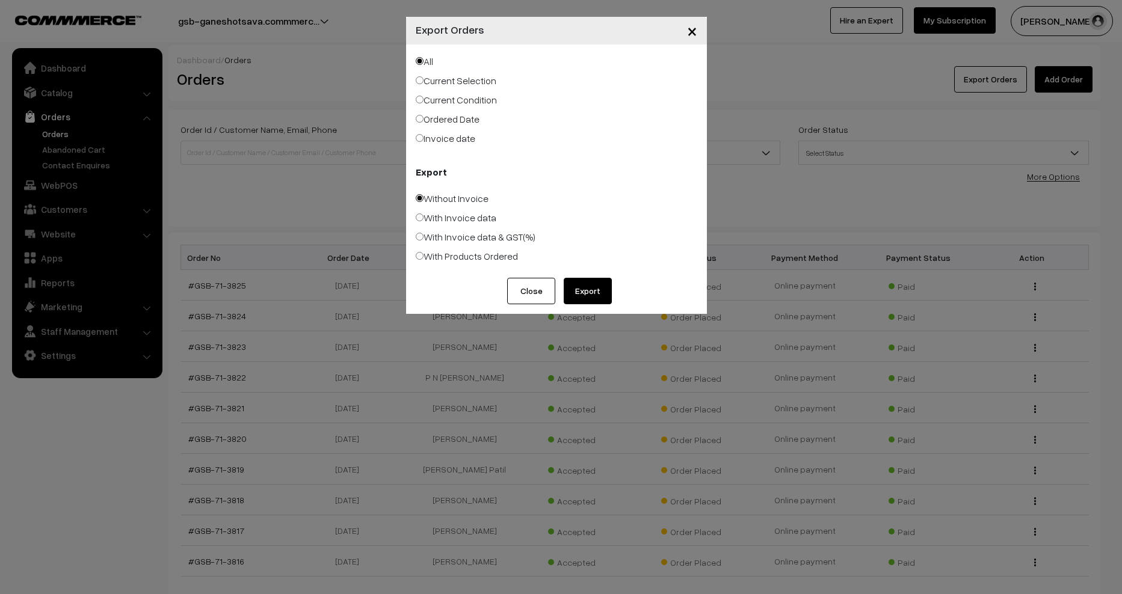
click at [420, 254] on input "With Products Ordered" at bounding box center [420, 256] width 8 height 8
radio input "true"
click at [592, 286] on button "Export" at bounding box center [588, 291] width 48 height 26
click at [238, 219] on div "× Export Orders All Current Selection Current Condition Ordered Date Export Clo…" at bounding box center [561, 297] width 1122 height 594
